Goal: Task Accomplishment & Management: Manage account settings

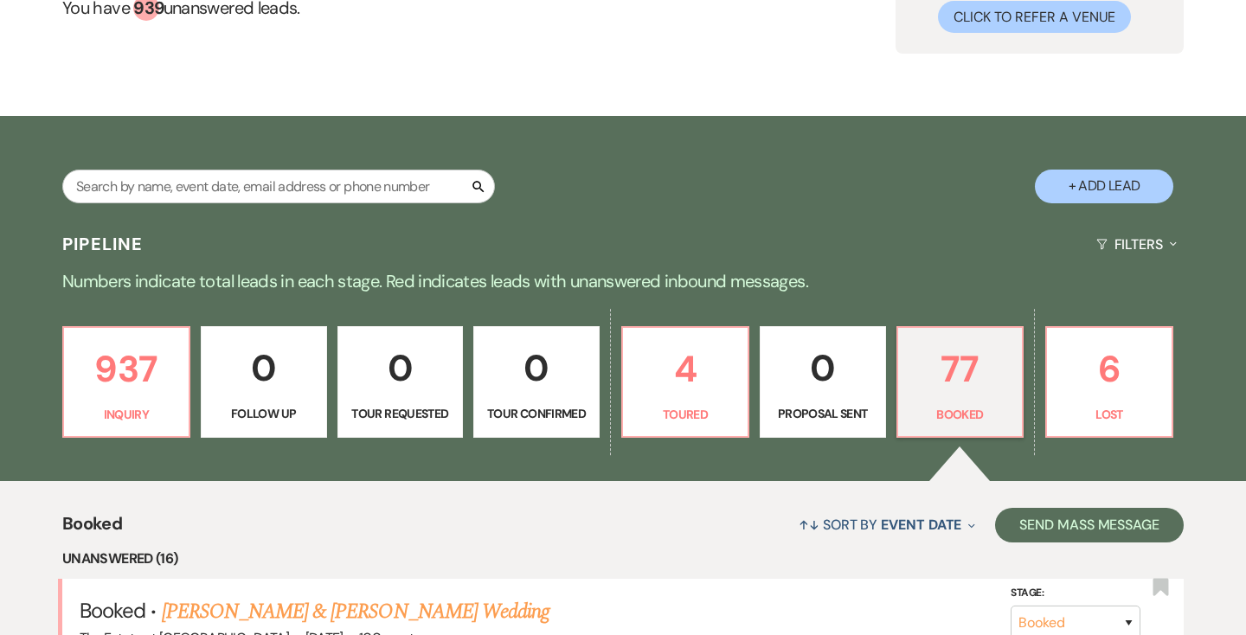
scroll to position [4057, 0]
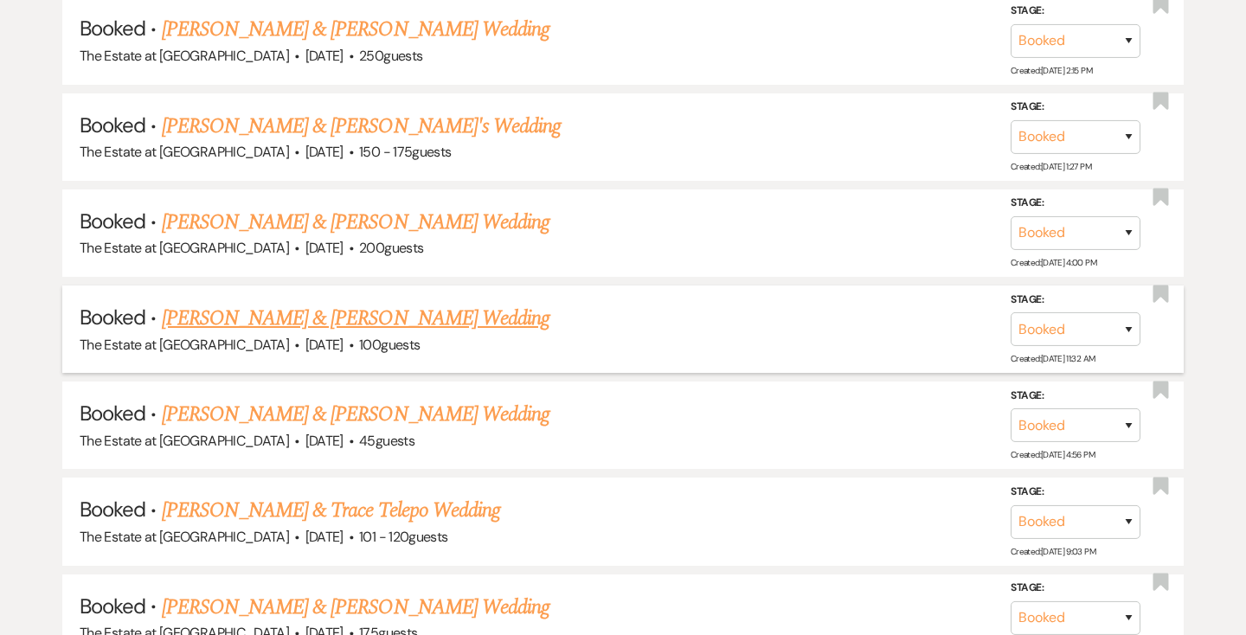
click at [235, 321] on link "[PERSON_NAME] & [PERSON_NAME] Wedding" at bounding box center [356, 318] width 388 height 31
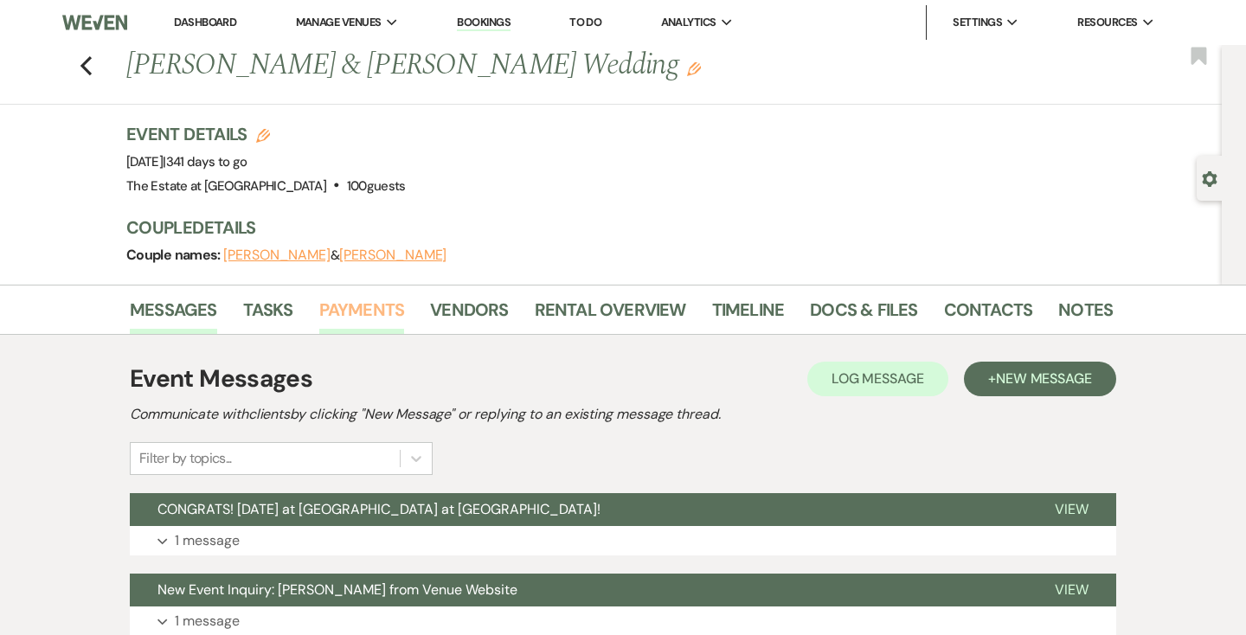
click at [358, 315] on link "Payments" at bounding box center [362, 315] width 86 height 38
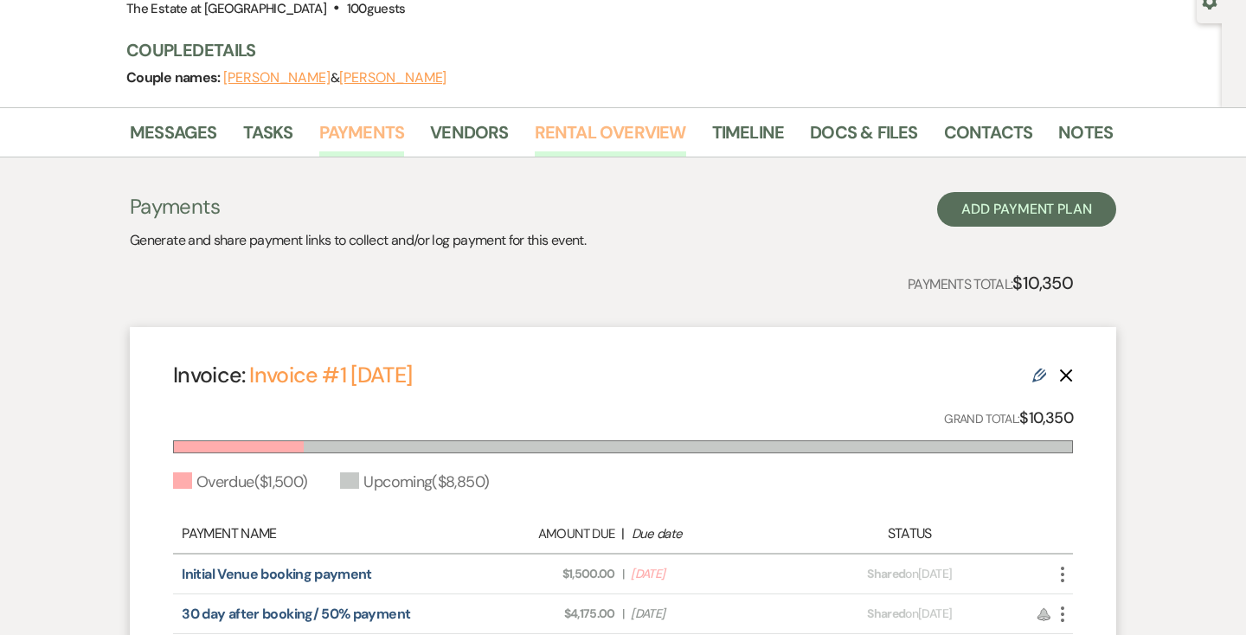
scroll to position [436, 0]
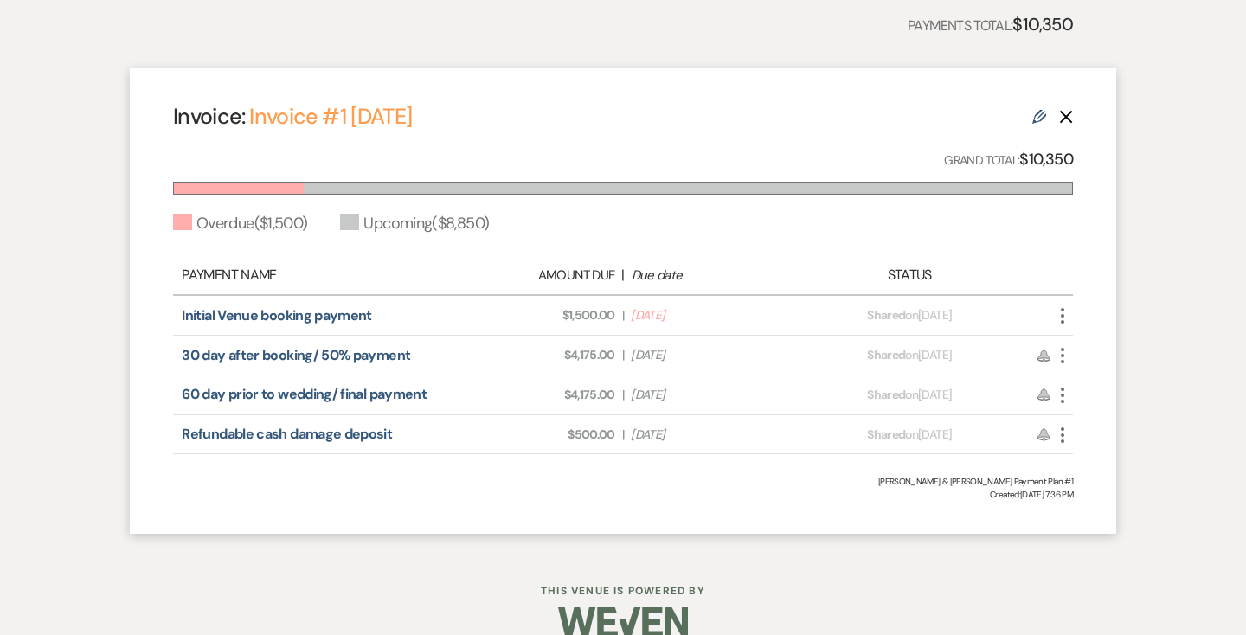
click at [1062, 358] on icon "More" at bounding box center [1062, 355] width 21 height 21
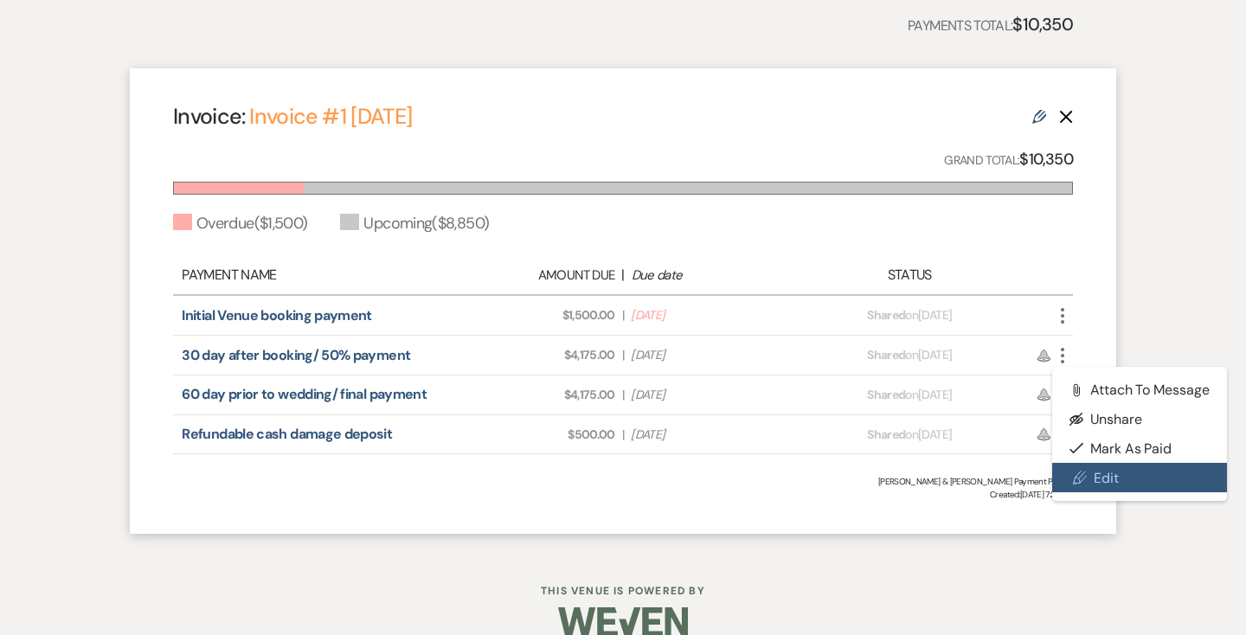
click at [1075, 482] on use at bounding box center [1080, 478] width 13 height 13
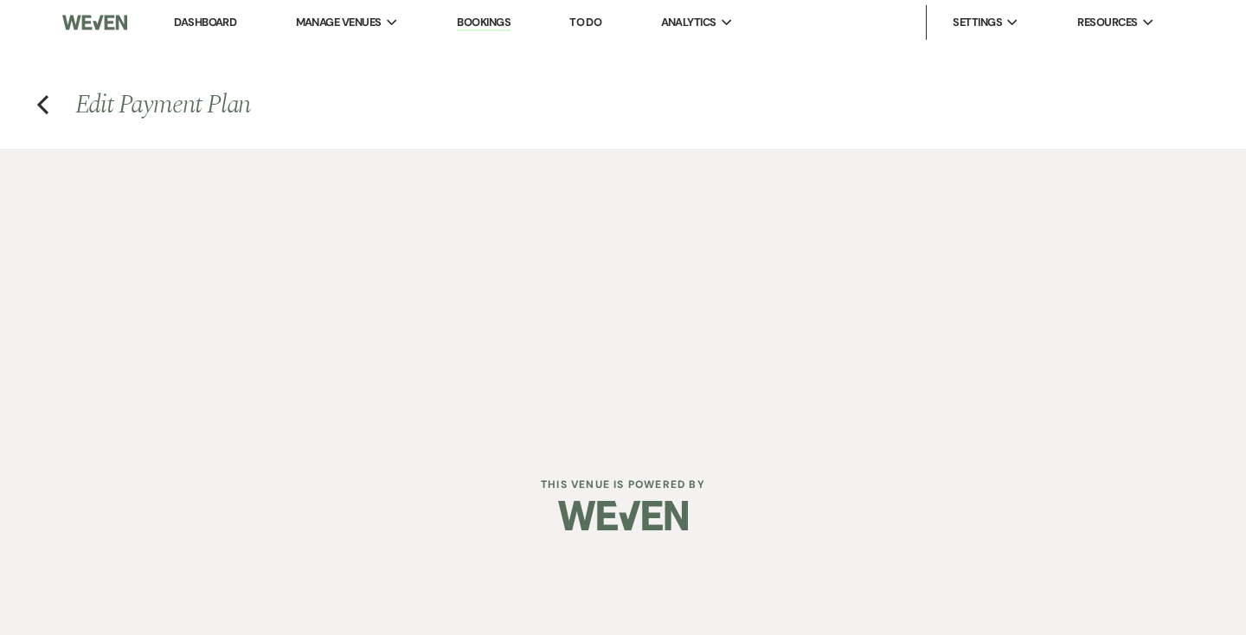
select select "28557"
select select "2"
select select "flat"
select select "true"
select select "2"
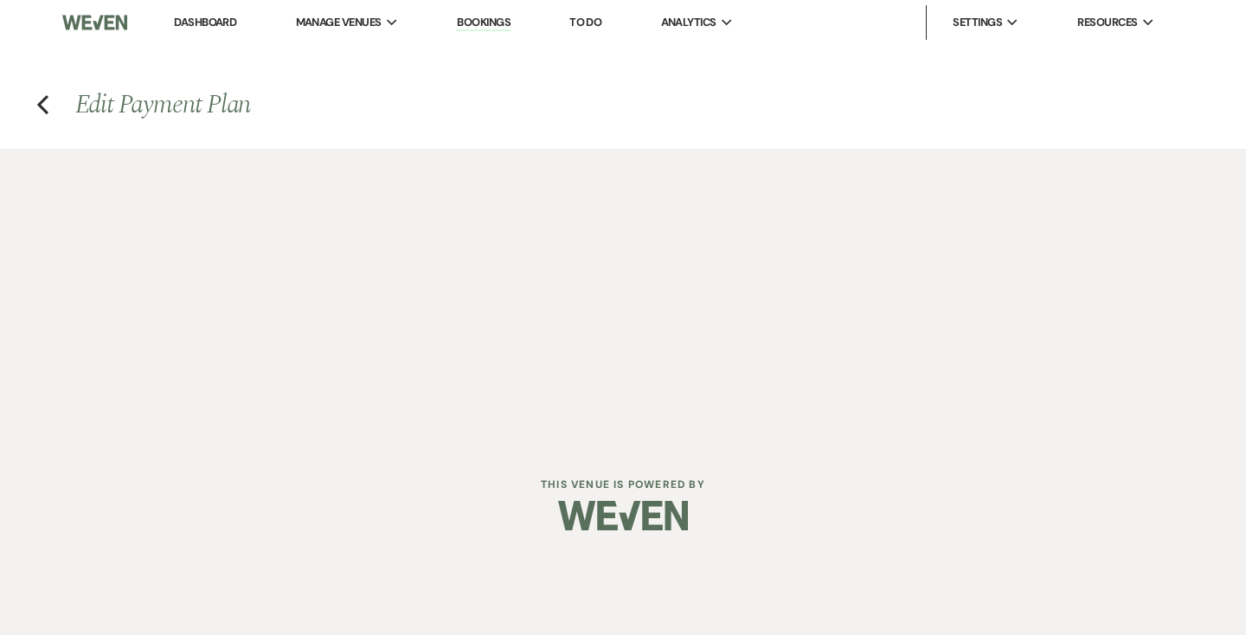
select select "flat"
select select "true"
select select "both"
select select "weeks"
select select "2"
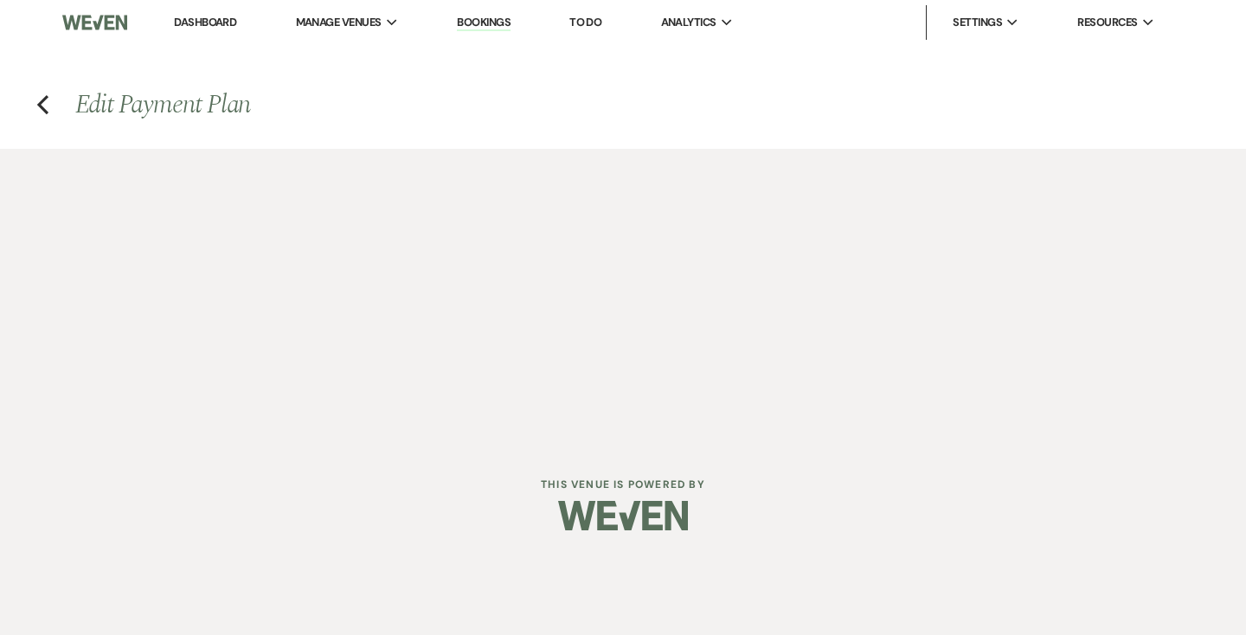
select select "flat"
select select "true"
select select "both"
select select "weeks"
select select "2"
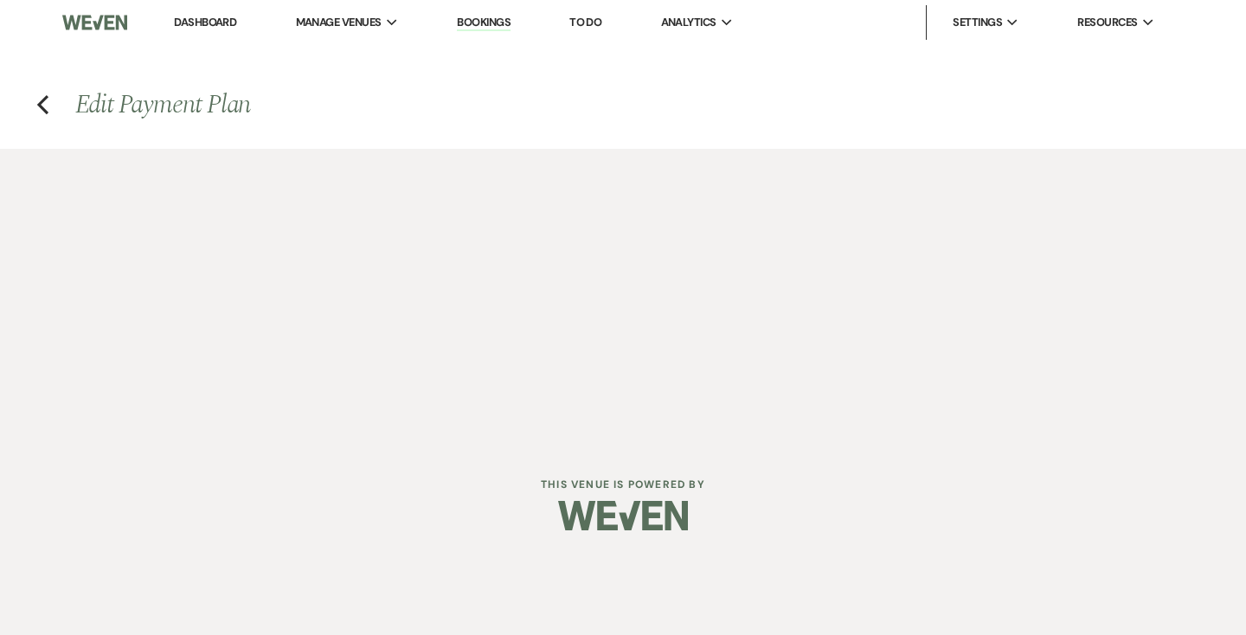
select select "flat"
select select "true"
select select "client"
select select "weeks"
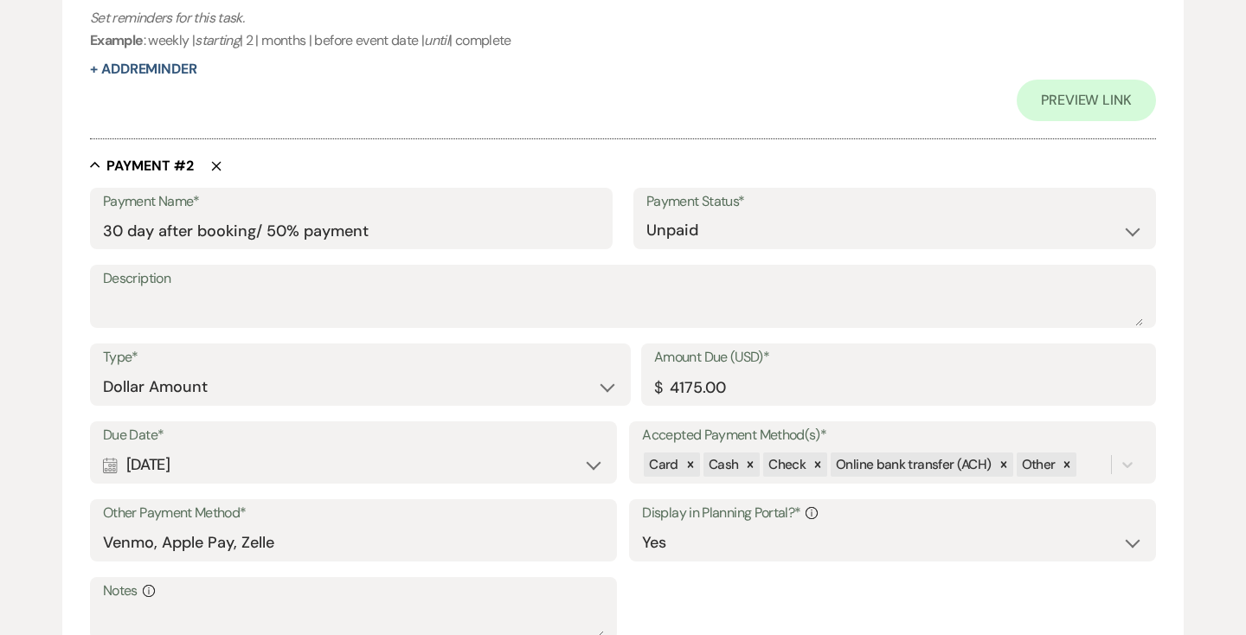
scroll to position [1278, 0]
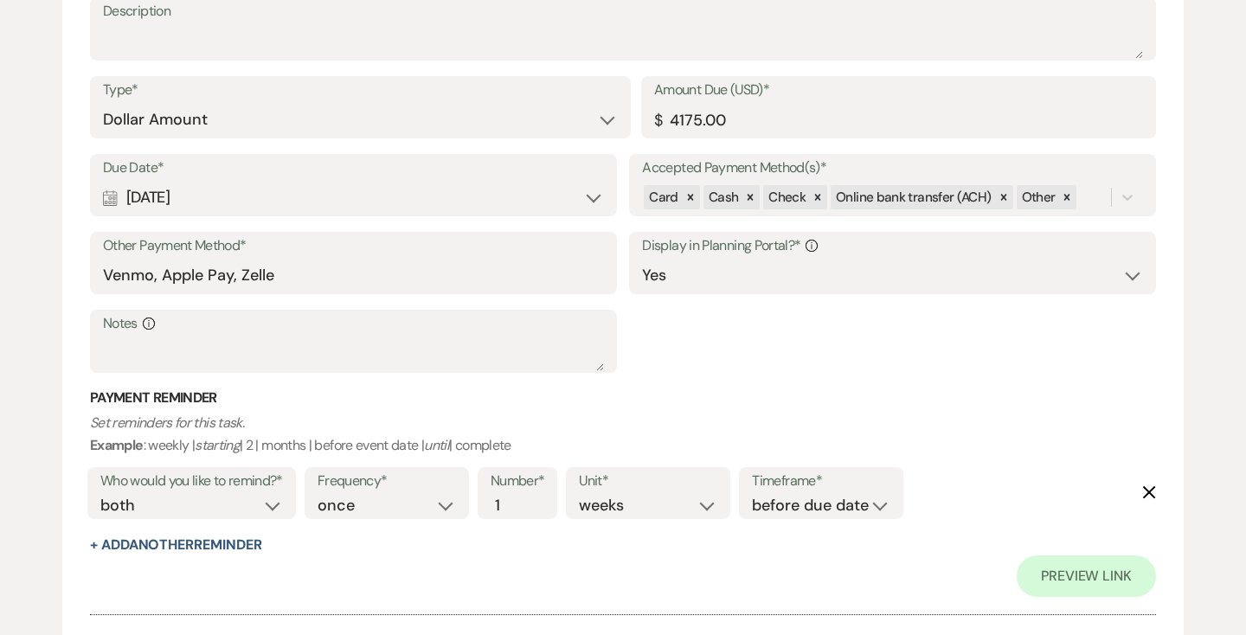
click at [587, 199] on div "Calendar [DATE] Expand" at bounding box center [353, 198] width 501 height 34
select select "day"
select select "afterBookedDate"
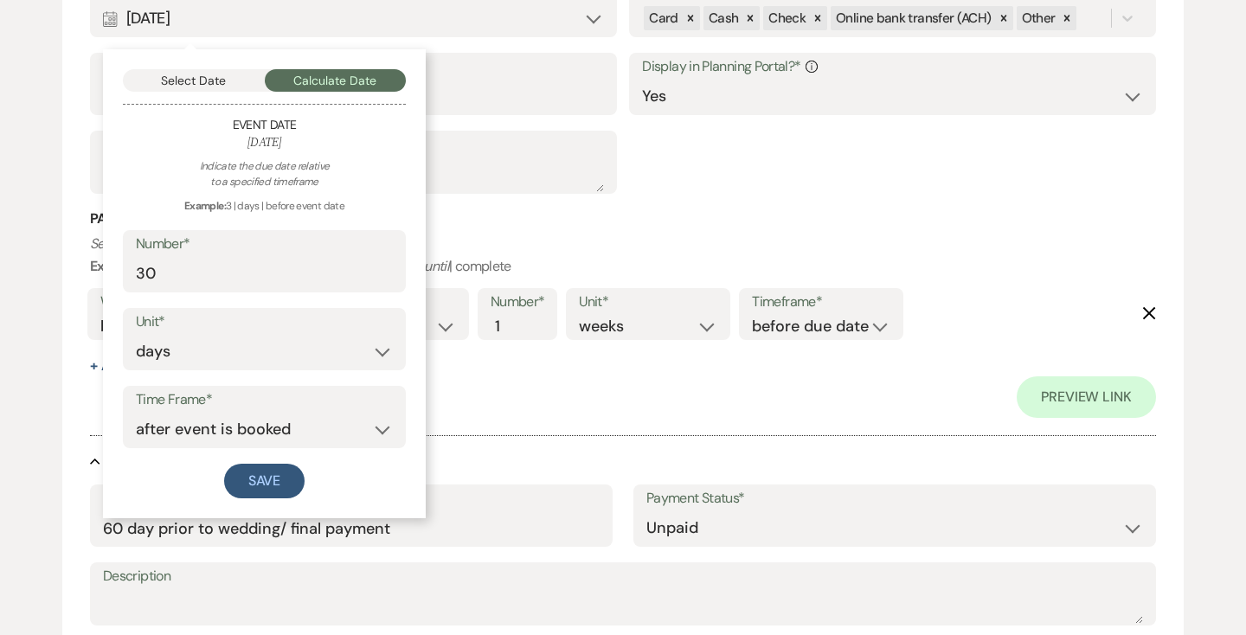
scroll to position [1459, 0]
click at [222, 80] on button "Select Date" at bounding box center [194, 78] width 142 height 22
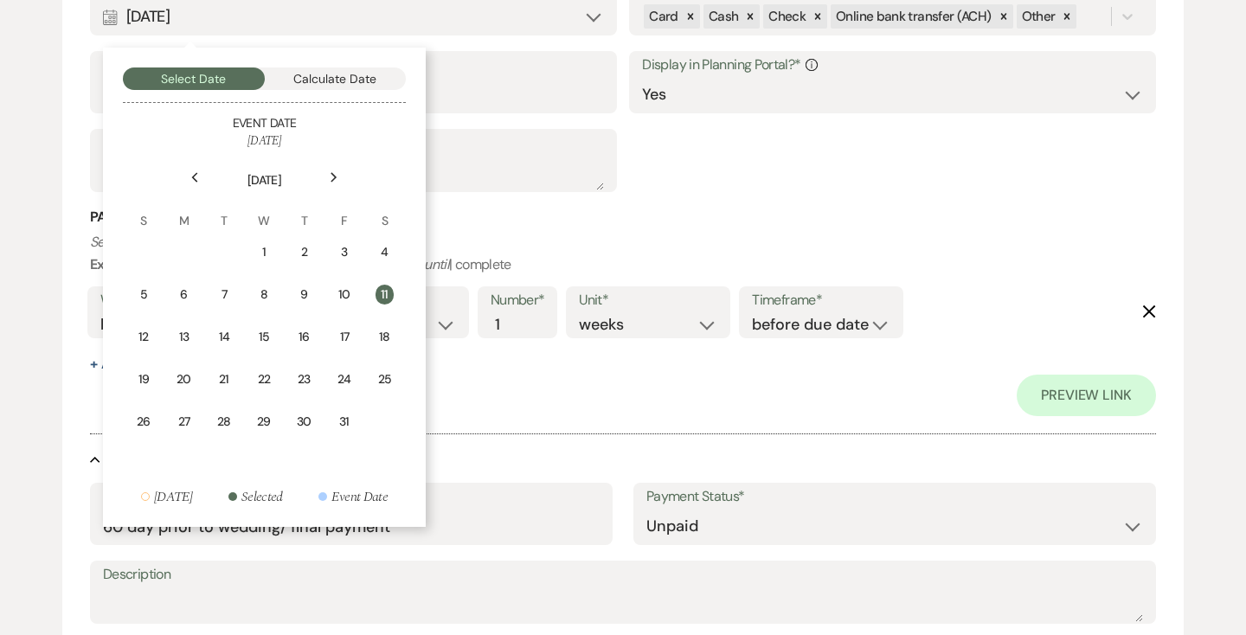
click at [330, 182] on icon "Next" at bounding box center [334, 177] width 9 height 10
click at [294, 337] on td "13" at bounding box center [305, 337] width 39 height 41
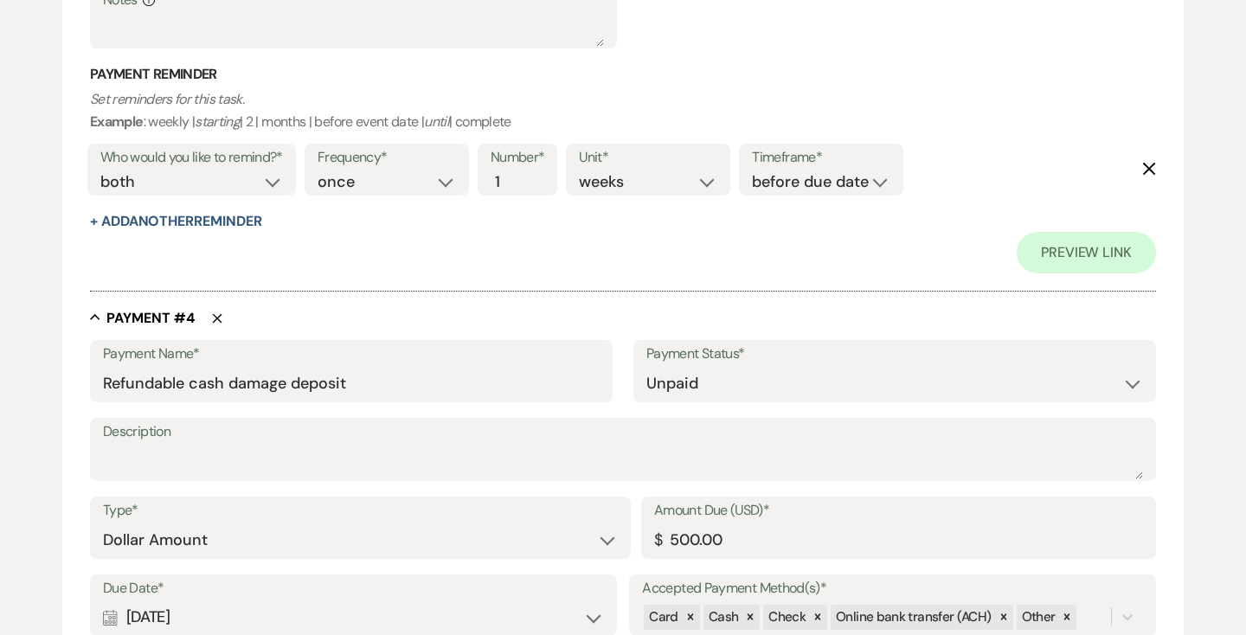
scroll to position [2955, 0]
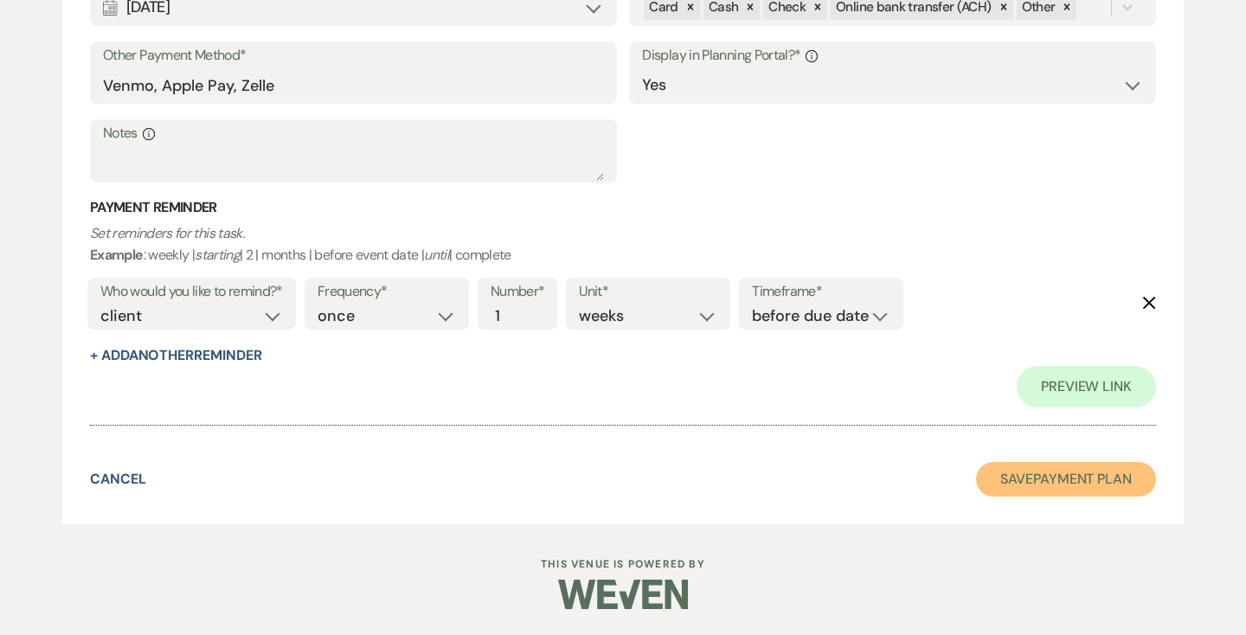
click at [1029, 481] on button "Save Payment Plan" at bounding box center [1066, 479] width 180 height 35
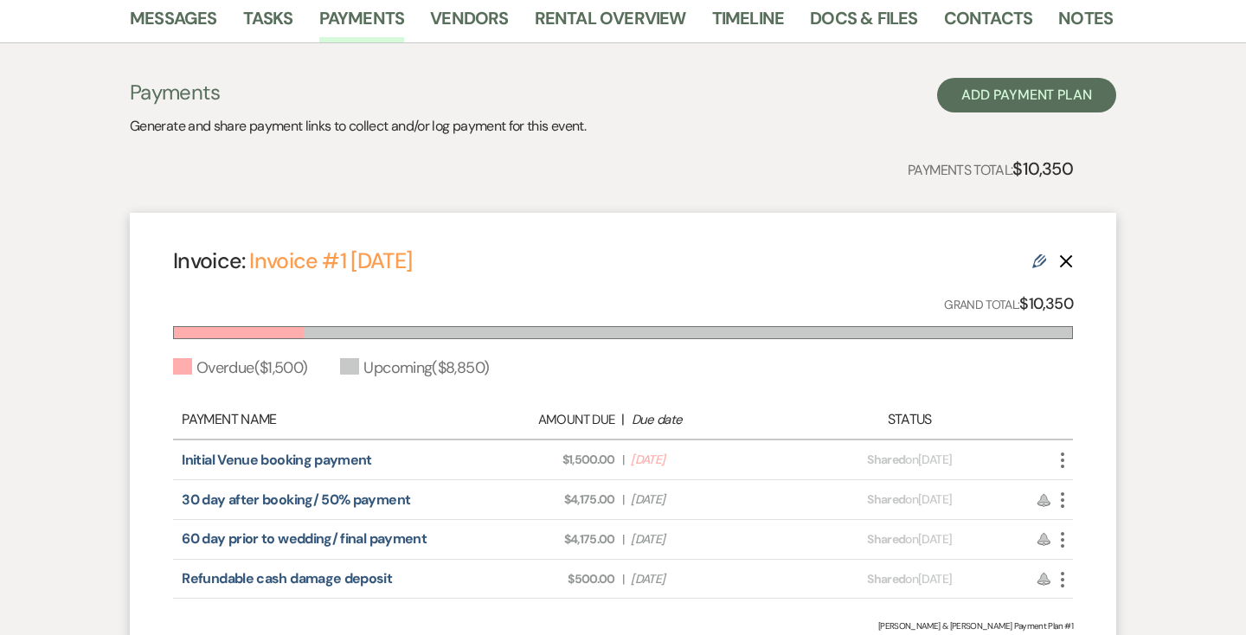
scroll to position [435, 0]
